Goal: Task Accomplishment & Management: Manage account settings

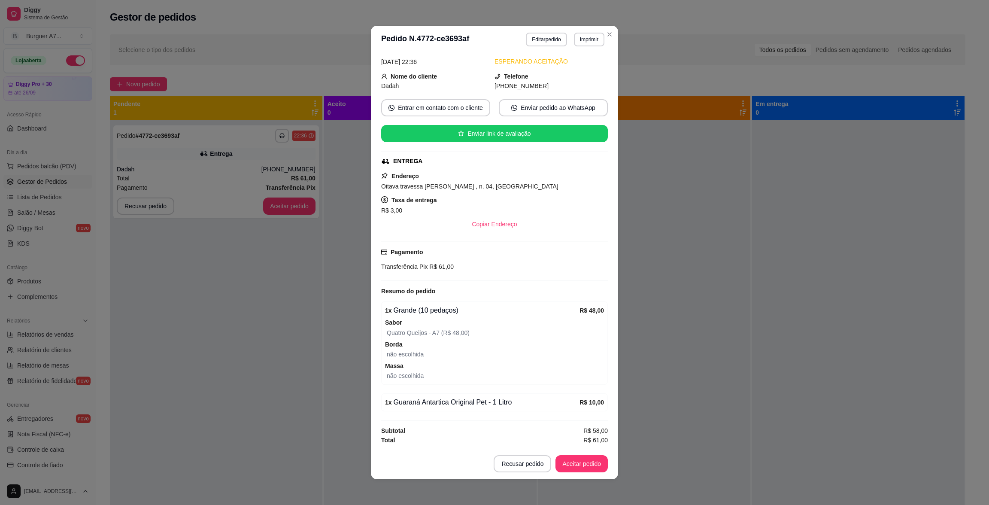
scroll to position [39, 0]
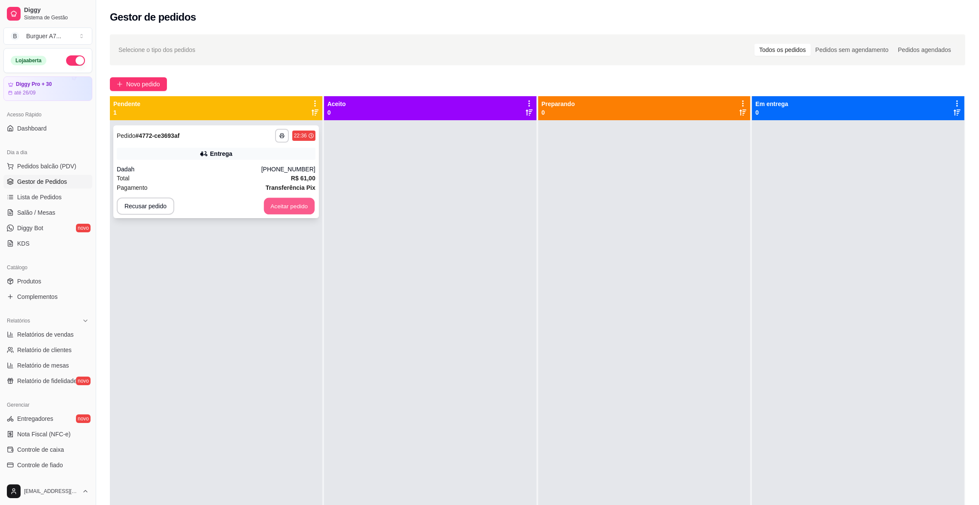
click at [292, 207] on button "Aceitar pedido" at bounding box center [289, 206] width 51 height 17
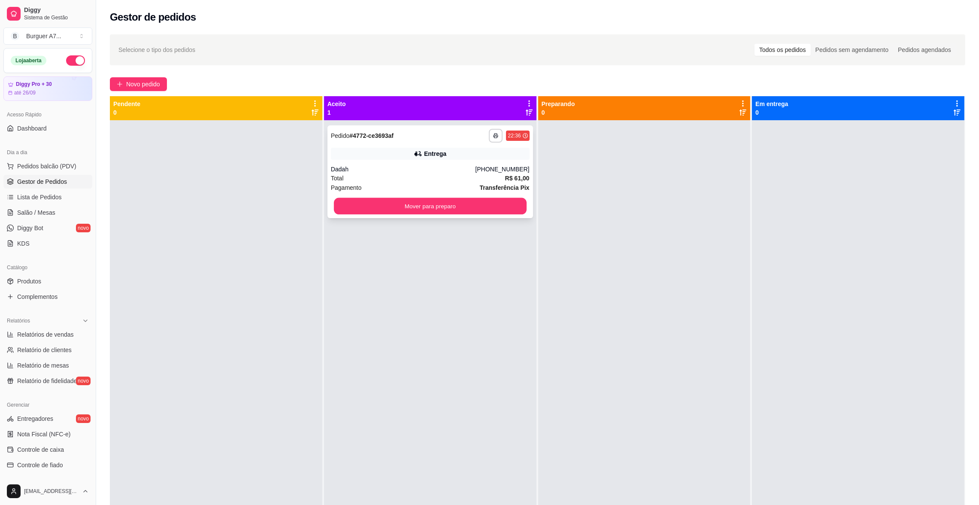
click at [367, 214] on div "Mover para preparo" at bounding box center [430, 206] width 199 height 17
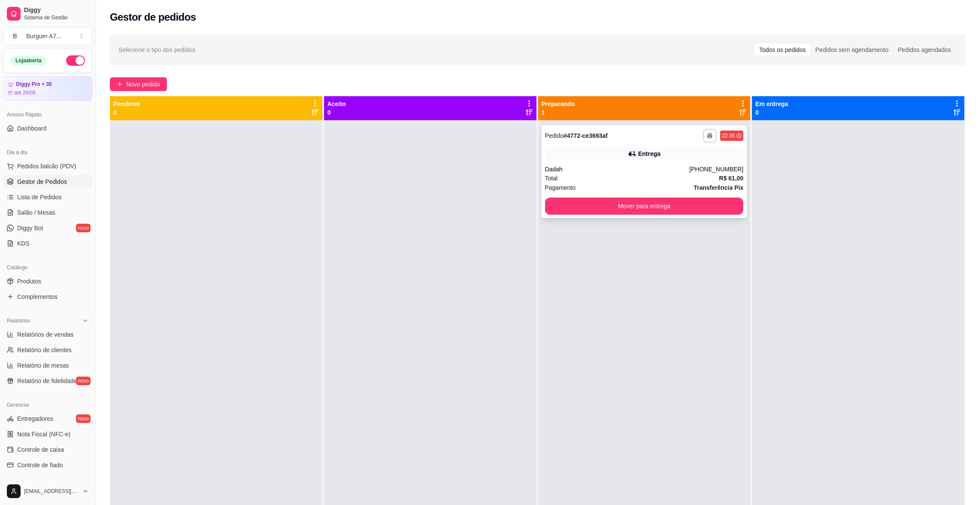
click at [656, 188] on div "Pagamento Transferência Pix" at bounding box center [644, 187] width 199 height 9
click at [715, 201] on button "Mover para entrega" at bounding box center [644, 206] width 199 height 17
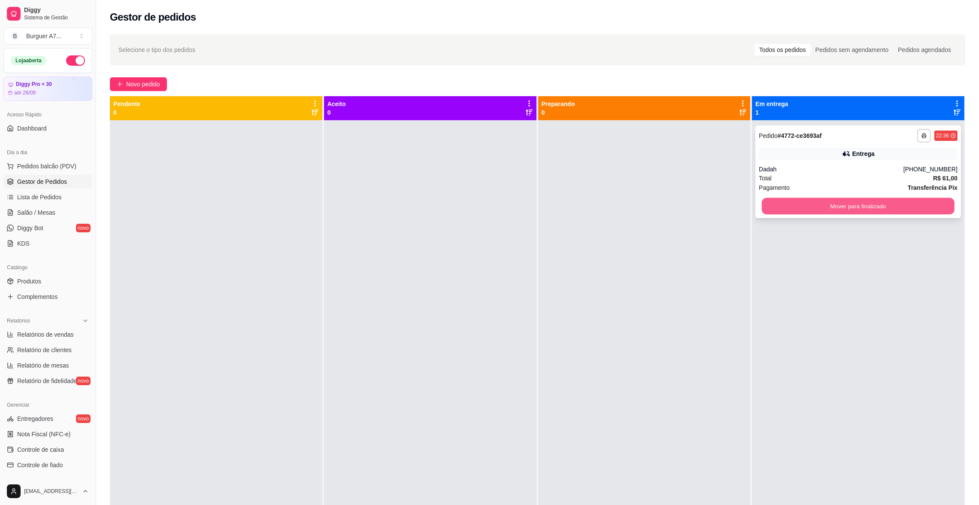
click at [759, 200] on div "Mover para finalizado" at bounding box center [858, 206] width 199 height 17
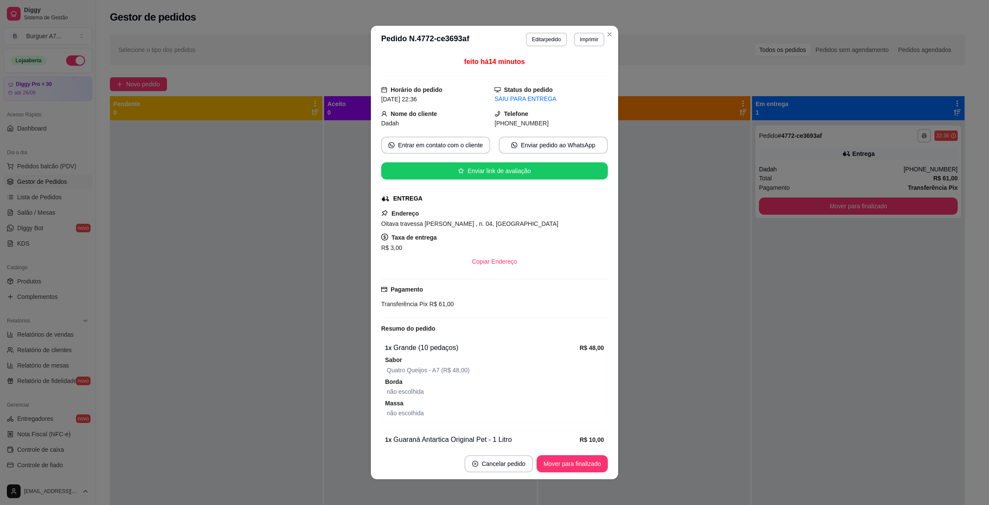
click at [374, 216] on div "feito há 14 minutos Horário do pedido [DATE] 22:36 Status do pedido SAIU PARA E…" at bounding box center [494, 250] width 247 height 395
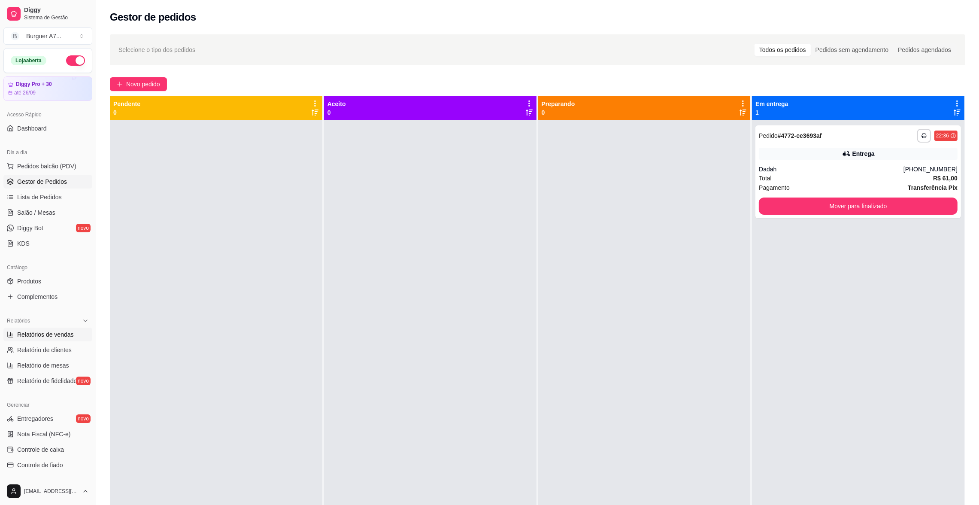
click at [58, 333] on span "Relatórios de vendas" at bounding box center [45, 334] width 57 height 9
select select "ALL"
select select "0"
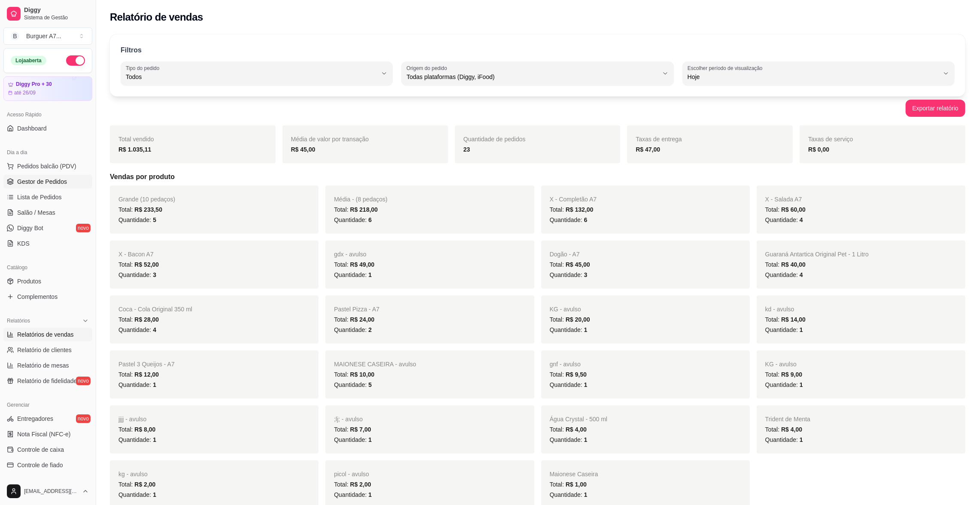
click at [60, 176] on link "Gestor de Pedidos" at bounding box center [47, 182] width 89 height 14
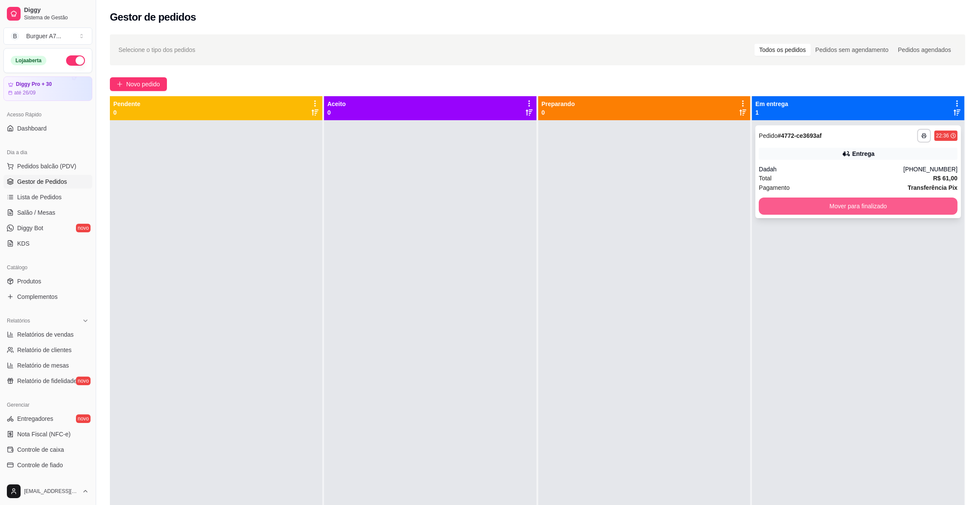
click at [919, 198] on button "Mover para finalizado" at bounding box center [858, 206] width 199 height 17
click at [820, 209] on button "Mover para finalizado" at bounding box center [858, 206] width 199 height 17
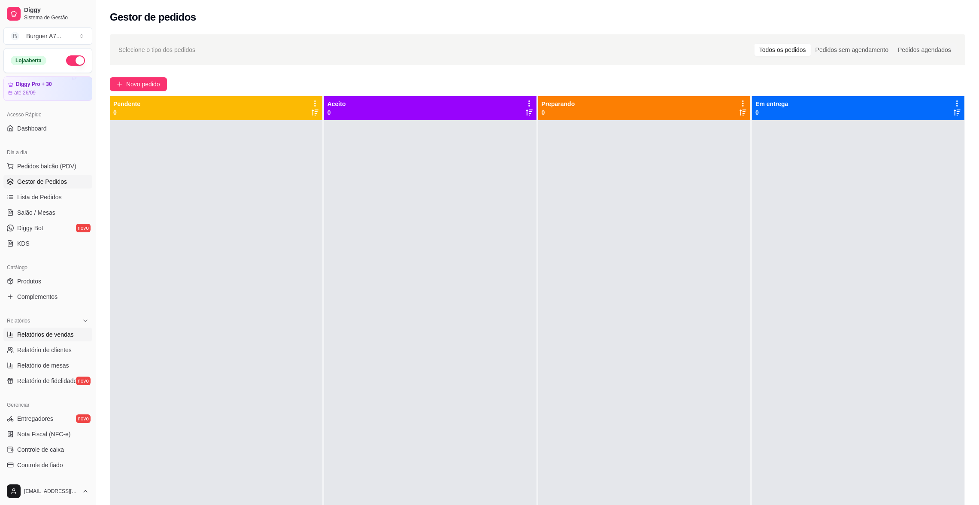
click at [43, 333] on span "Relatórios de vendas" at bounding box center [45, 334] width 57 height 9
select select "ALL"
select select "0"
